Goal: Task Accomplishment & Management: Manage account settings

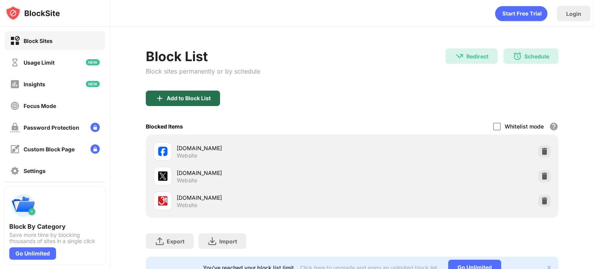
click at [196, 102] on div "Add to Block List" at bounding box center [183, 97] width 74 height 15
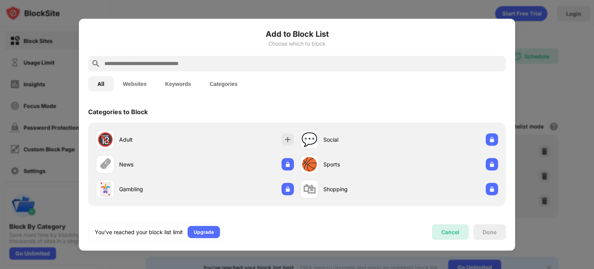
click at [445, 234] on div "Cancel" at bounding box center [450, 232] width 18 height 7
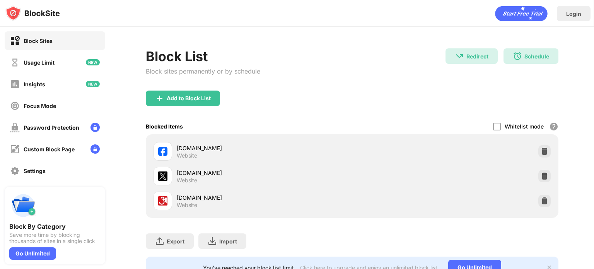
click at [452, 94] on div "Add to Block List" at bounding box center [352, 104] width 413 height 28
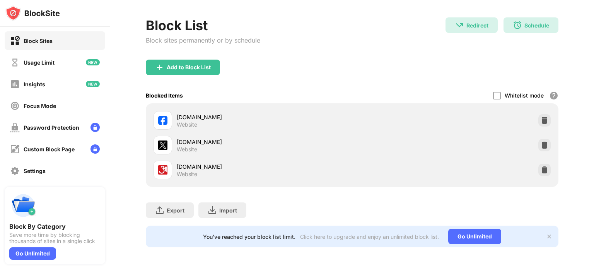
scroll to position [36, 0]
click at [541, 141] on img at bounding box center [545, 145] width 8 height 8
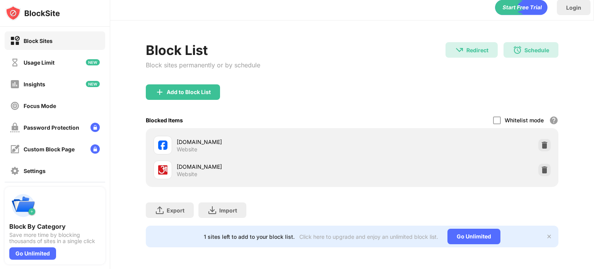
scroll to position [0, 0]
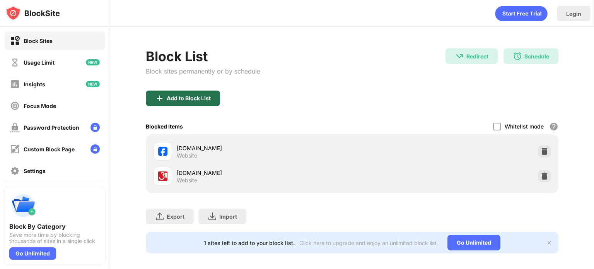
click at [184, 99] on div "Add to Block List" at bounding box center [189, 98] width 44 height 6
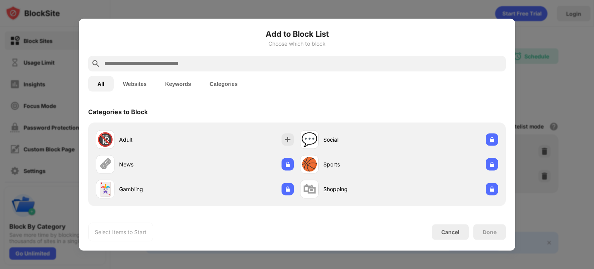
click at [130, 86] on button "Websites" at bounding box center [135, 83] width 42 height 15
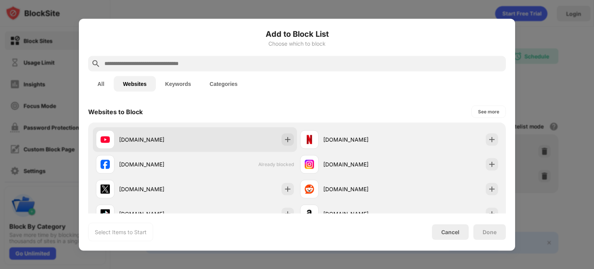
click at [152, 139] on div "[DOMAIN_NAME]" at bounding box center [157, 139] width 76 height 8
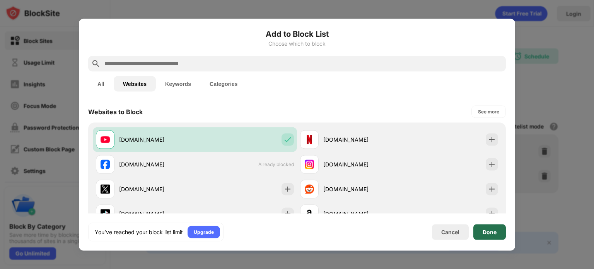
click at [490, 236] on div "Done" at bounding box center [489, 231] width 32 height 15
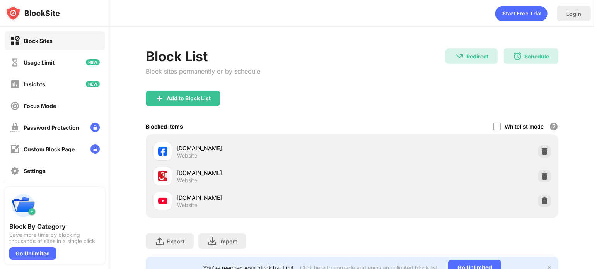
click at [430, 116] on div "Add to Block List" at bounding box center [352, 104] width 413 height 28
click at [527, 58] on div "Schedule" at bounding box center [536, 56] width 25 height 7
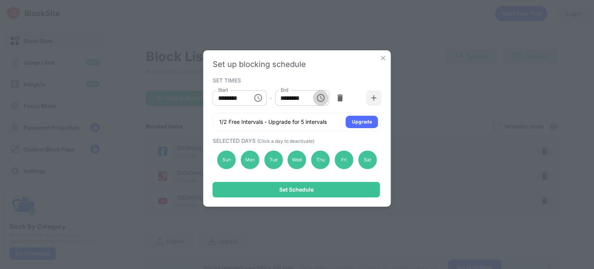
click at [319, 95] on icon "Choose time, selected time is 6:00 PM" at bounding box center [321, 98] width 8 height 8
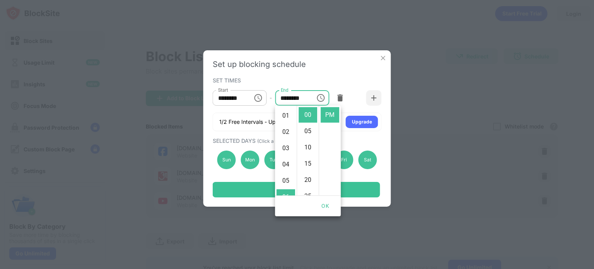
scroll to position [31, 0]
click at [281, 181] on li "06" at bounding box center [286, 181] width 19 height 15
click at [283, 178] on li "06" at bounding box center [286, 181] width 19 height 15
click at [326, 204] on button "OK" at bounding box center [325, 206] width 25 height 14
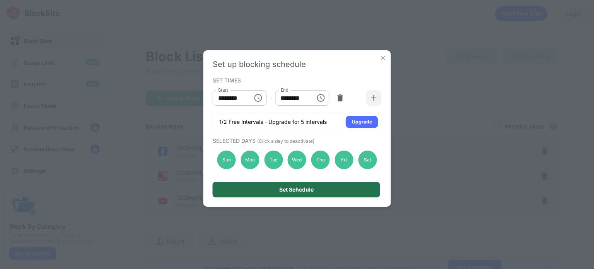
click at [292, 191] on div "Set Schedule" at bounding box center [296, 189] width 34 height 6
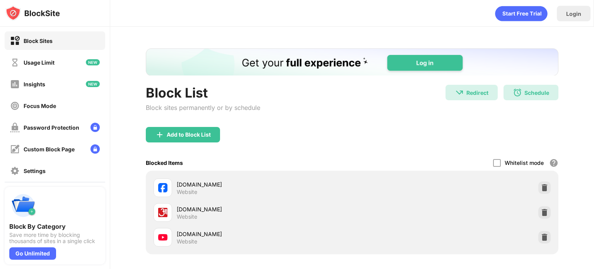
scroll to position [73, 0]
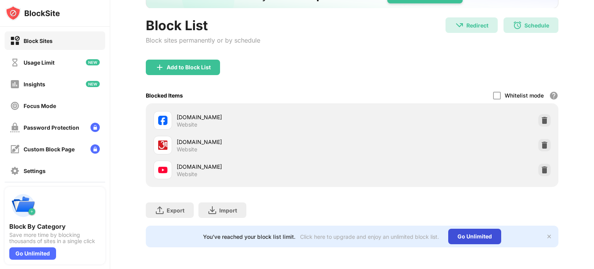
click at [457, 234] on div "Go Unlimited" at bounding box center [474, 236] width 53 height 15
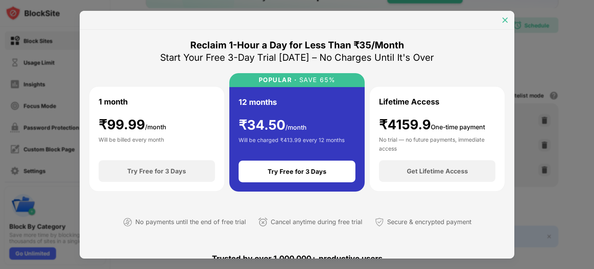
click at [501, 20] on img at bounding box center [505, 20] width 8 height 8
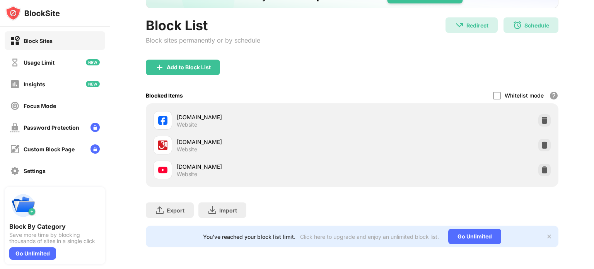
click at [307, 89] on div "Blocked Items Whitelist mode Block all websites except for those in your whitel…" at bounding box center [352, 95] width 413 height 16
